Goal: Task Accomplishment & Management: Manage account settings

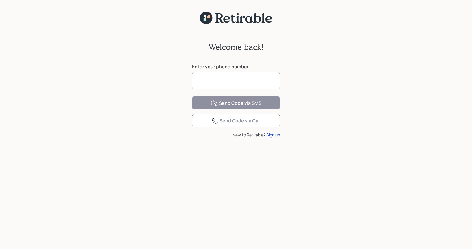
click at [205, 83] on input at bounding box center [236, 80] width 88 height 17
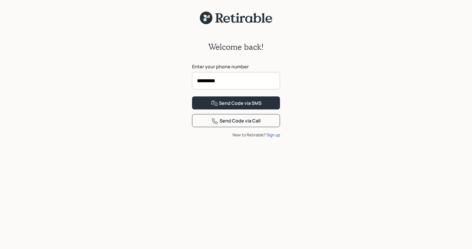
type input "**********"
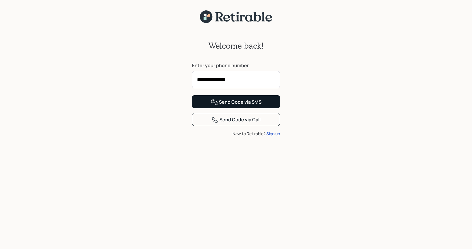
click at [241, 106] on div "Send Code via SMS" at bounding box center [236, 102] width 51 height 7
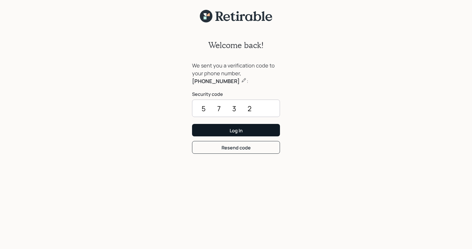
type input "5732"
click at [239, 128] on div "Log In" at bounding box center [236, 130] width 13 height 6
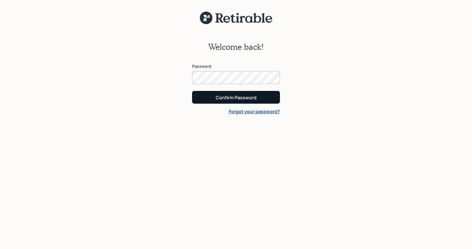
click at [233, 97] on div "Confirm Password" at bounding box center [236, 97] width 41 height 6
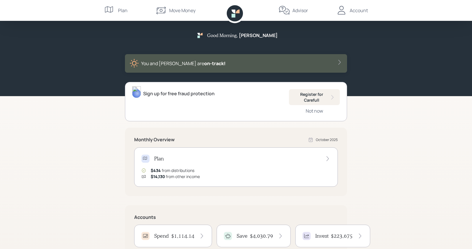
click at [185, 235] on h4 "$1,114.14" at bounding box center [182, 235] width 23 height 6
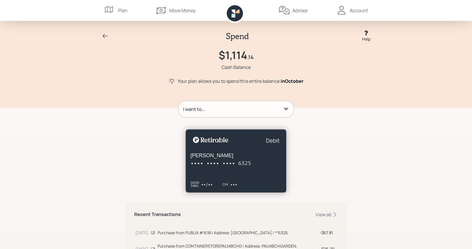
click at [105, 36] on icon at bounding box center [105, 36] width 7 height 7
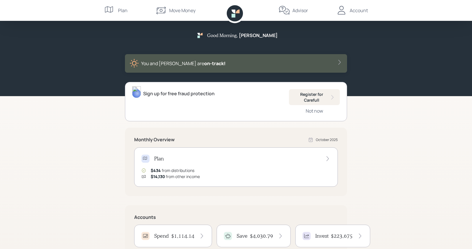
click at [360, 9] on div "Account" at bounding box center [359, 10] width 18 height 7
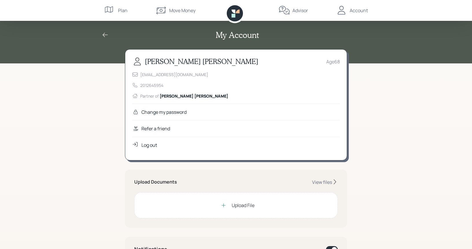
click at [153, 144] on div "Log out" at bounding box center [149, 144] width 16 height 7
